Goal: Task Accomplishment & Management: Complete application form

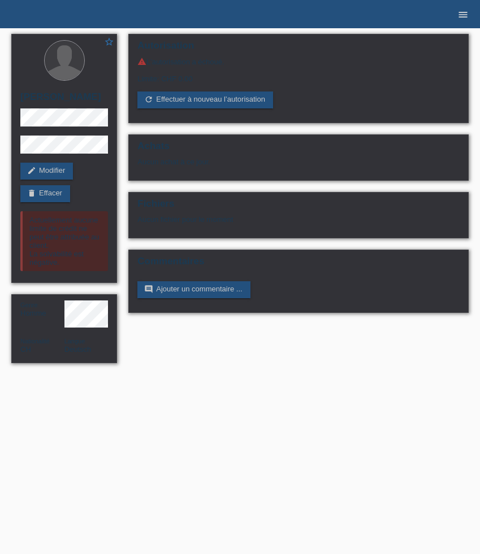
click at [462, 13] on icon "menu" at bounding box center [462, 14] width 11 height 11
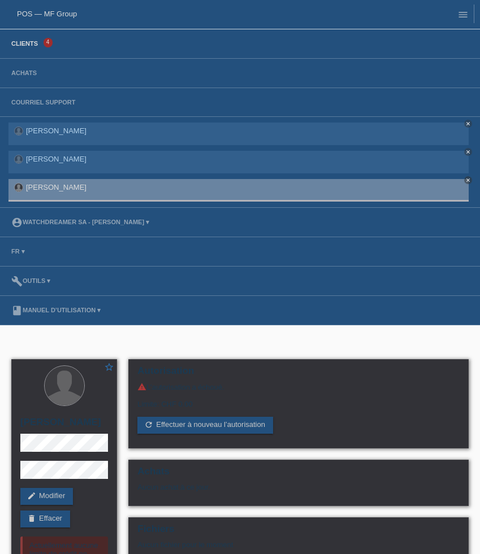
click at [37, 43] on link "Clients" at bounding box center [25, 43] width 38 height 7
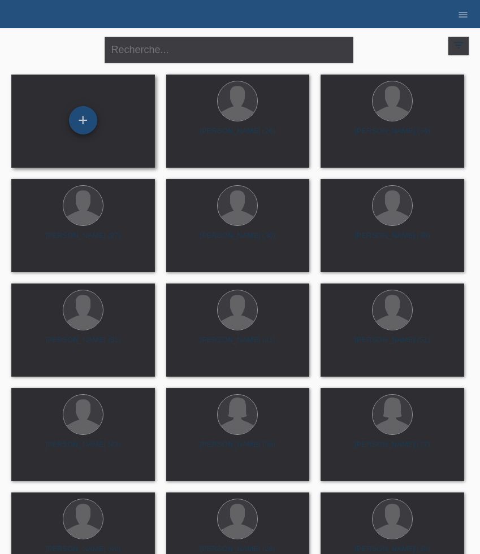
click at [80, 124] on div "+" at bounding box center [83, 120] width 28 height 28
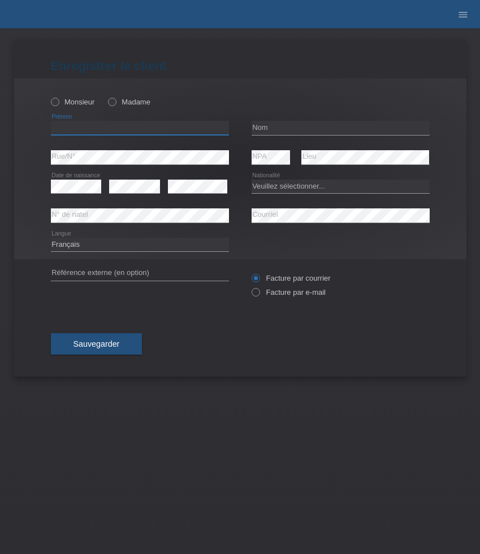
click at [96, 131] on input "text" at bounding box center [140, 128] width 178 height 14
paste input "Melisa"
type input "Melisa"
click at [120, 101] on label "Madame" at bounding box center [129, 102] width 42 height 8
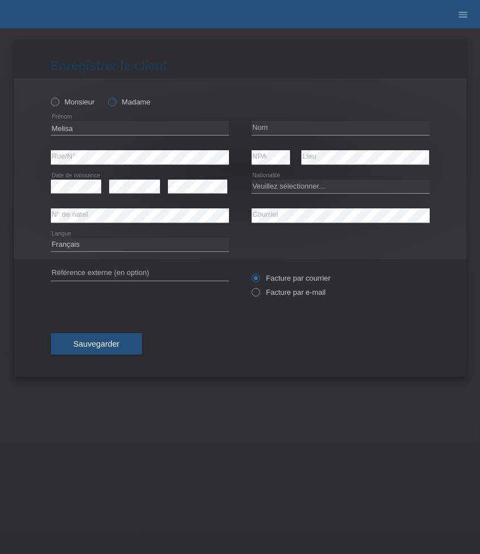
click at [115, 101] on input "Madame" at bounding box center [111, 101] width 7 height 7
radio input "true"
click at [270, 130] on input "text" at bounding box center [341, 128] width 178 height 14
paste input "Kartal"
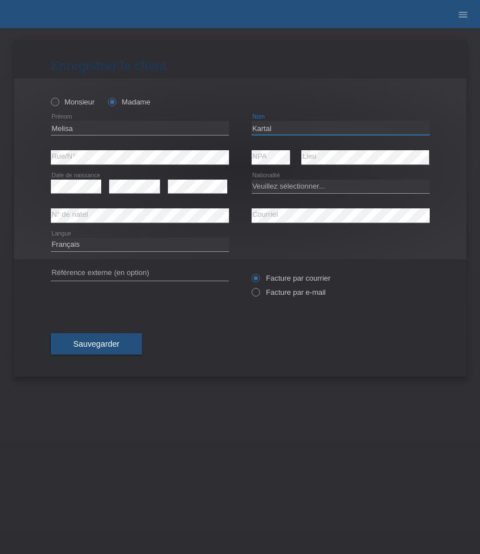
type input "Kartal"
click at [292, 183] on select "Veuillez sélectionner... Suisse Allemagne Autriche Liechtenstein ------------ A…" at bounding box center [341, 187] width 178 height 14
select select "CH"
click at [252, 180] on select "Veuillez sélectionner... Suisse Allemagne Autriche Liechtenstein ------------ A…" at bounding box center [341, 187] width 178 height 14
click at [281, 292] on label "Facture par e-mail" at bounding box center [289, 292] width 74 height 8
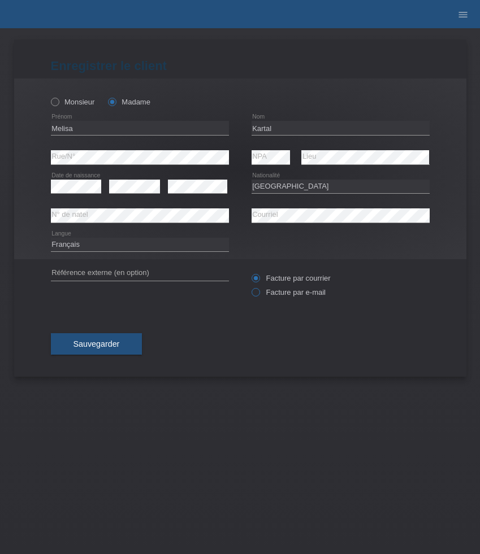
click at [259, 292] on input "Facture par e-mail" at bounding box center [255, 295] width 7 height 14
radio input "true"
click at [111, 349] on span "Sauvegarder" at bounding box center [96, 344] width 46 height 9
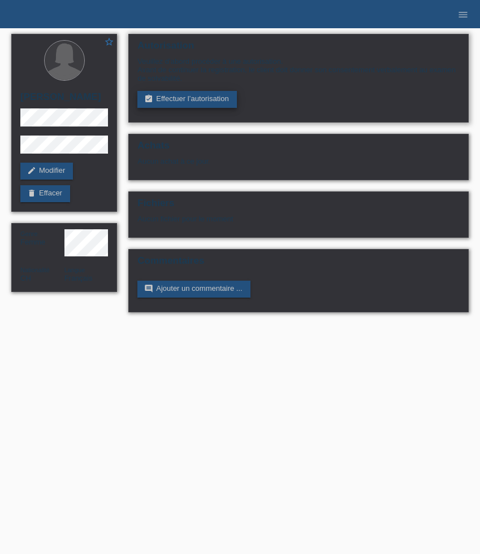
click at [168, 97] on link "assignment_turned_in Effectuer l’autorisation" at bounding box center [186, 99] width 99 height 17
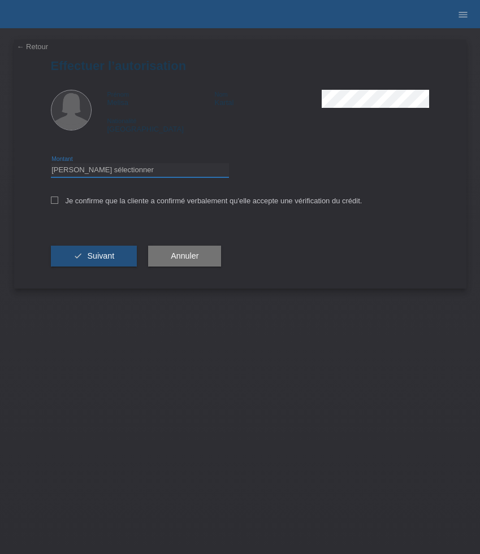
click at [175, 168] on select "Veuillez sélectionner CHF 1.00 - CHF 499.00 CHF 500.00 - CHF 1'999.00 CHF 2'000…" at bounding box center [140, 170] width 178 height 14
select select "3"
click at [51, 165] on select "Veuillez sélectionner CHF 1.00 - CHF 499.00 CHF 500.00 - CHF 1'999.00 CHF 2'000…" at bounding box center [140, 170] width 178 height 14
click at [157, 202] on label "Je confirme que la cliente a confirmé verbalement qu'elle accepte une vérificat…" at bounding box center [206, 201] width 311 height 8
click at [58, 202] on input "Je confirme que la cliente a confirmé verbalement qu'elle accepte une vérificat…" at bounding box center [54, 200] width 7 height 7
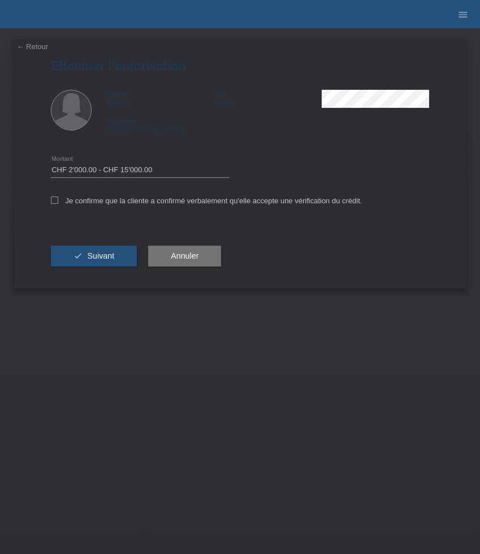
checkbox input "true"
click at [119, 255] on button "check Suivant" at bounding box center [94, 256] width 86 height 21
